Goal: Information Seeking & Learning: Find specific page/section

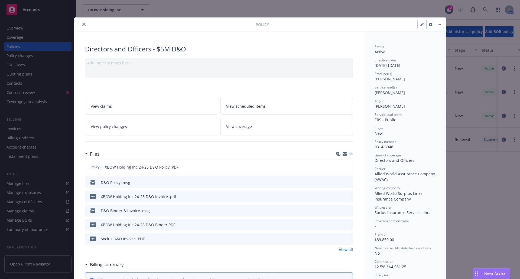
scroll to position [16, 0]
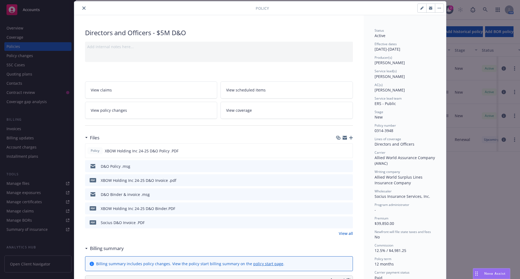
click at [82, 9] on icon "close" at bounding box center [83, 7] width 3 height 3
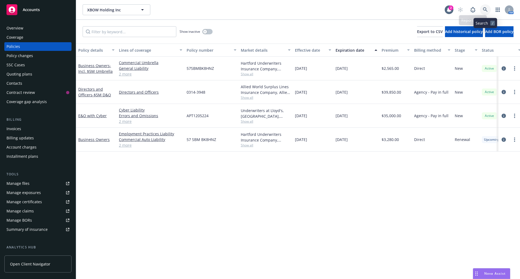
click at [485, 9] on icon at bounding box center [485, 9] width 5 height 5
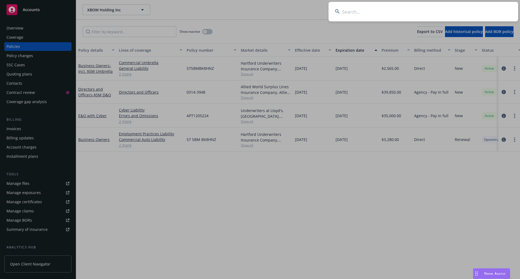
type input "x"
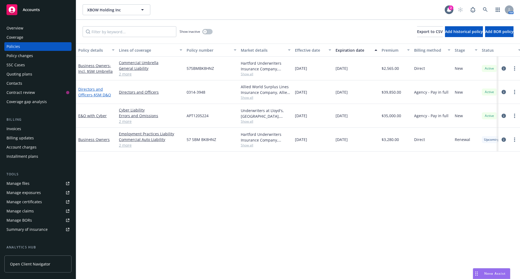
click at [102, 96] on span "- $5M D&O" at bounding box center [101, 94] width 19 height 5
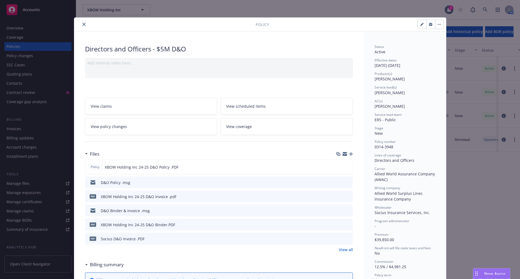
scroll to position [16, 0]
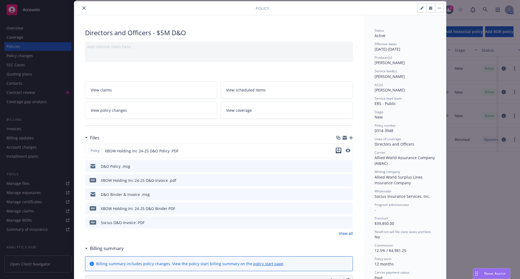
click at [337, 151] on icon "download file" at bounding box center [338, 150] width 4 height 4
click at [83, 9] on icon "close" at bounding box center [83, 7] width 3 height 3
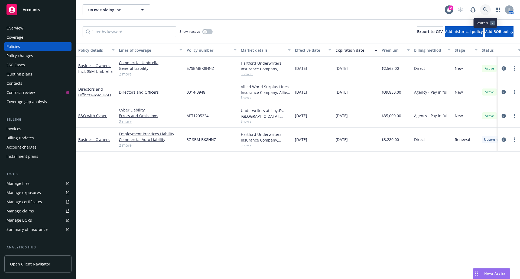
click at [483, 11] on icon at bounding box center [485, 9] width 5 height 5
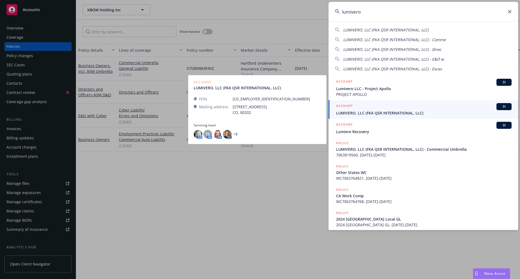
type input "lumivero"
click at [411, 113] on span "LUMIVERO, LLC (FKA QSR INTERNATIONAL, LLC)" at bounding box center [423, 113] width 175 height 6
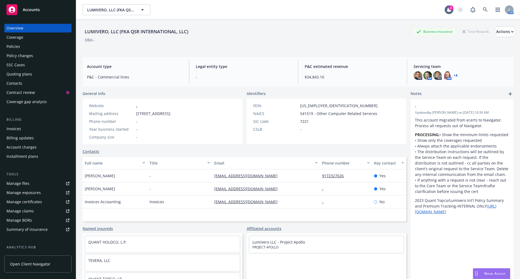
click at [453, 75] on link "+ 4" at bounding box center [455, 75] width 4 height 3
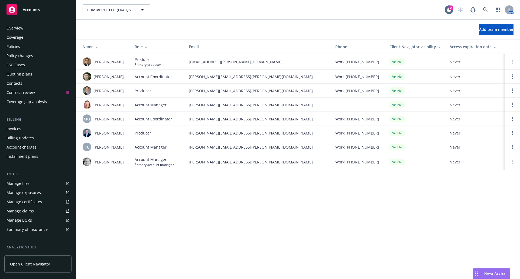
click at [24, 72] on div "Quoting plans" at bounding box center [19, 74] width 26 height 9
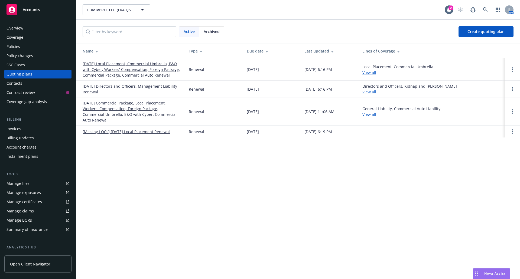
click at [208, 32] on span "Archived" at bounding box center [212, 32] width 16 height 6
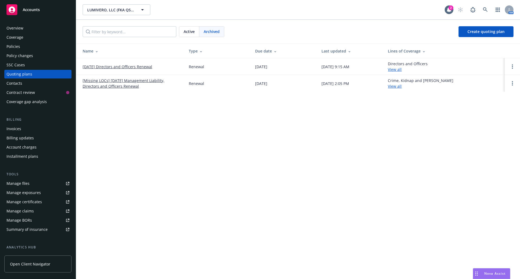
click at [139, 81] on link "[Missing LOCs] [DATE] Management Liability, Directors and Officers Renewal" at bounding box center [131, 83] width 97 height 11
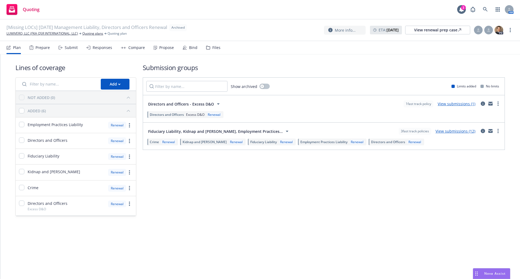
click at [206, 48] on icon at bounding box center [208, 48] width 4 height 4
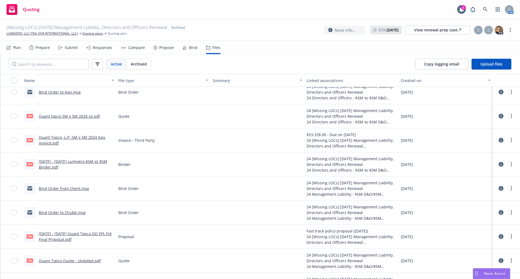
scroll to position [108, 0]
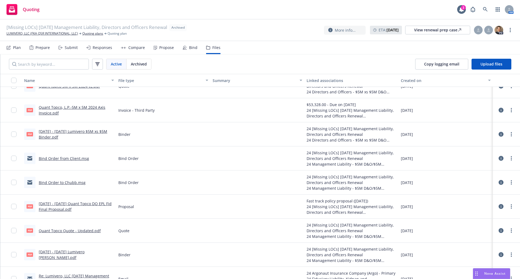
click at [57, 205] on link "2024 - 2025 Quant Topco DO EPL Fid Final Proposal.pdf" at bounding box center [75, 206] width 73 height 11
